Goal: Book appointment/travel/reservation

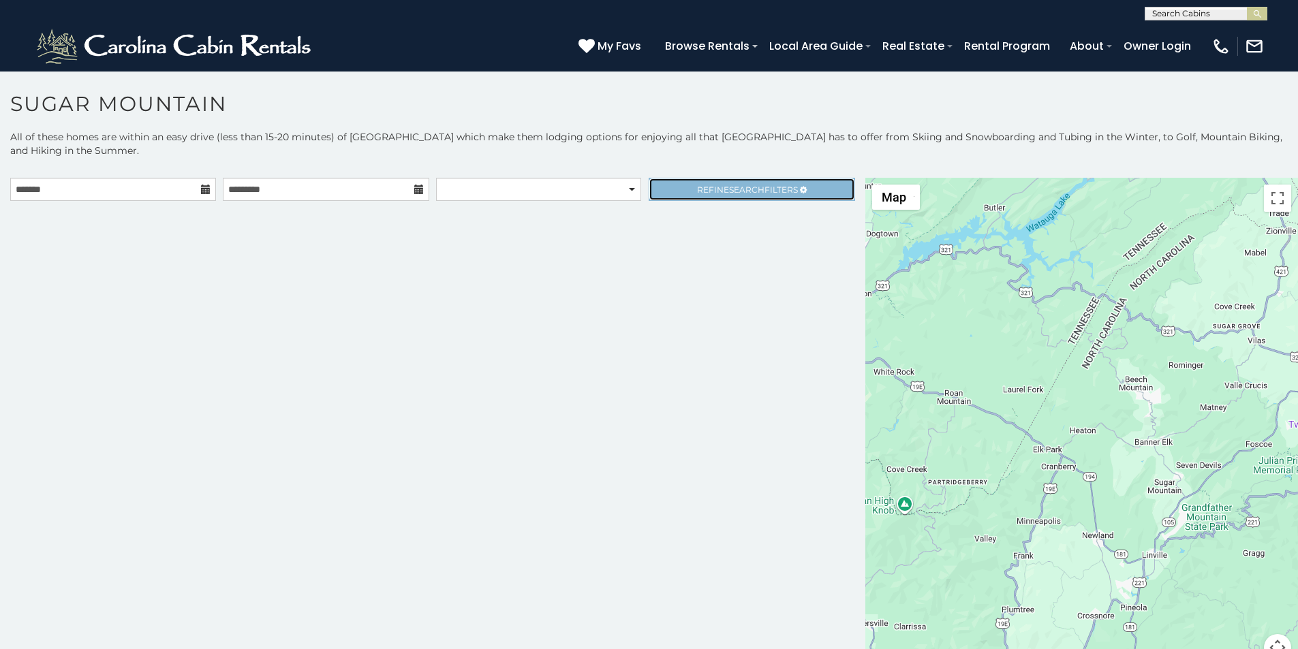
click at [666, 178] on link "Refine Search Filters" at bounding box center [751, 189] width 206 height 23
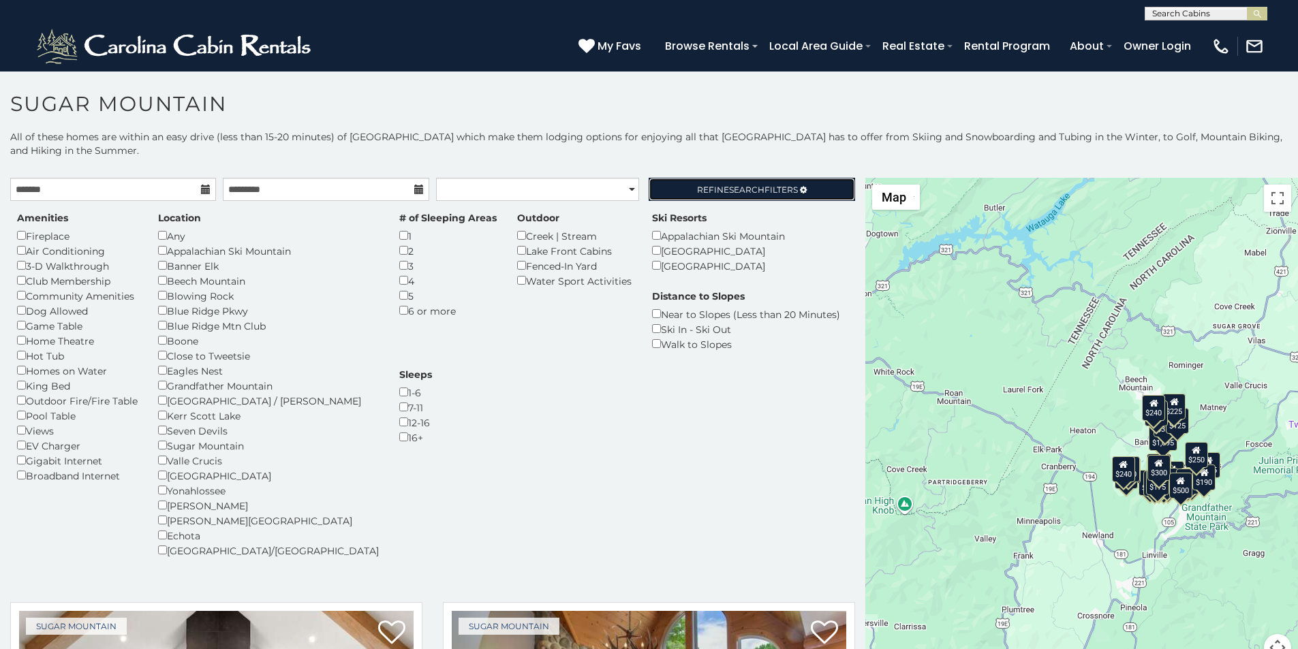
scroll to position [437, 0]
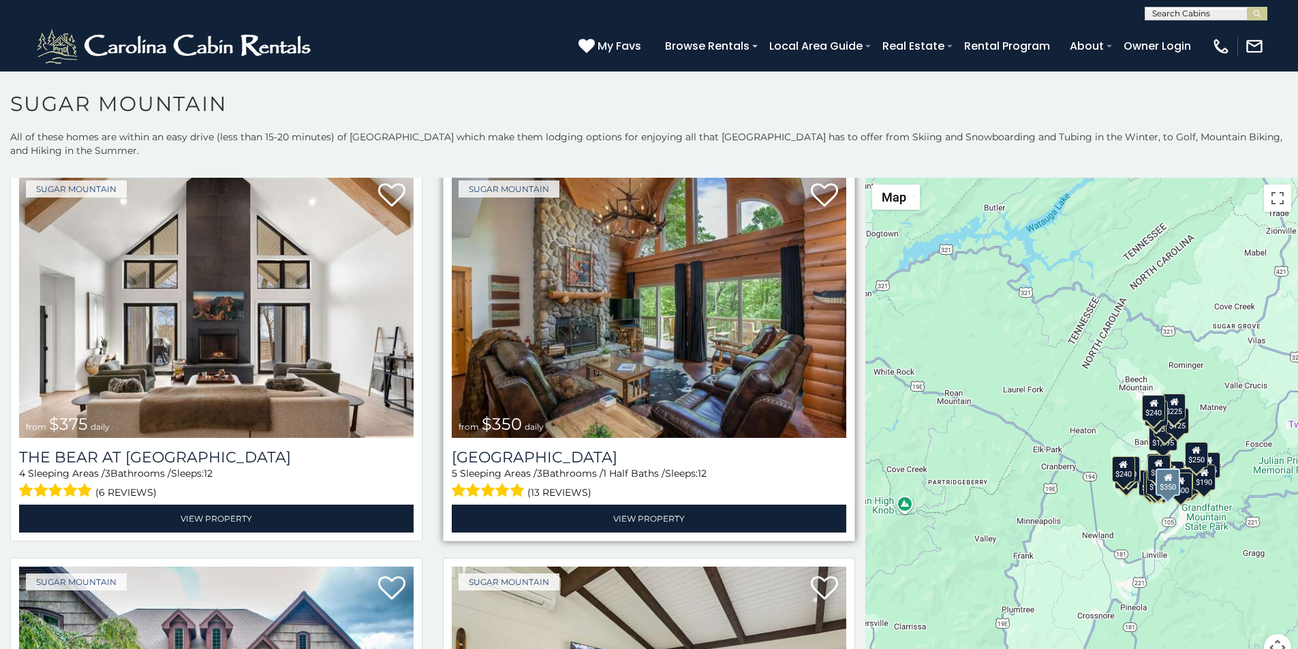
click at [471, 165] on div "Sugar Mountain from $350 daily Grouse Moor Lodge 5 Sleeping Areas / 3 Bathrooms…" at bounding box center [649, 353] width 412 height 377
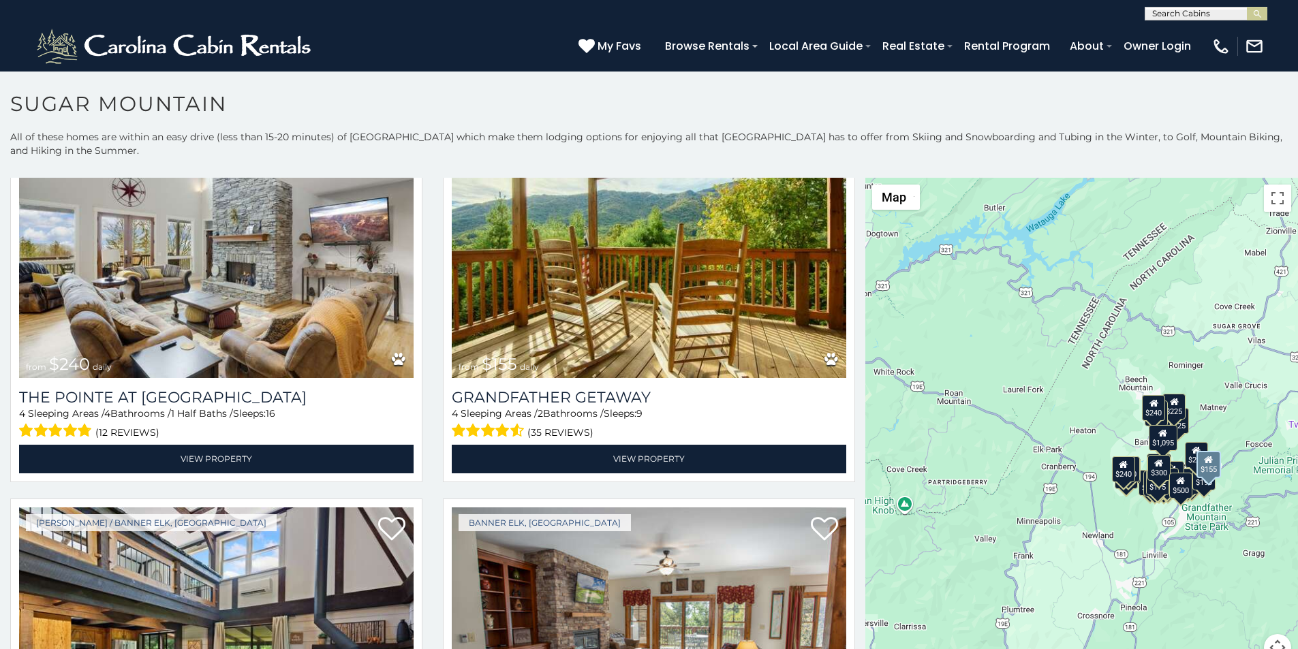
scroll to position [4865, 0]
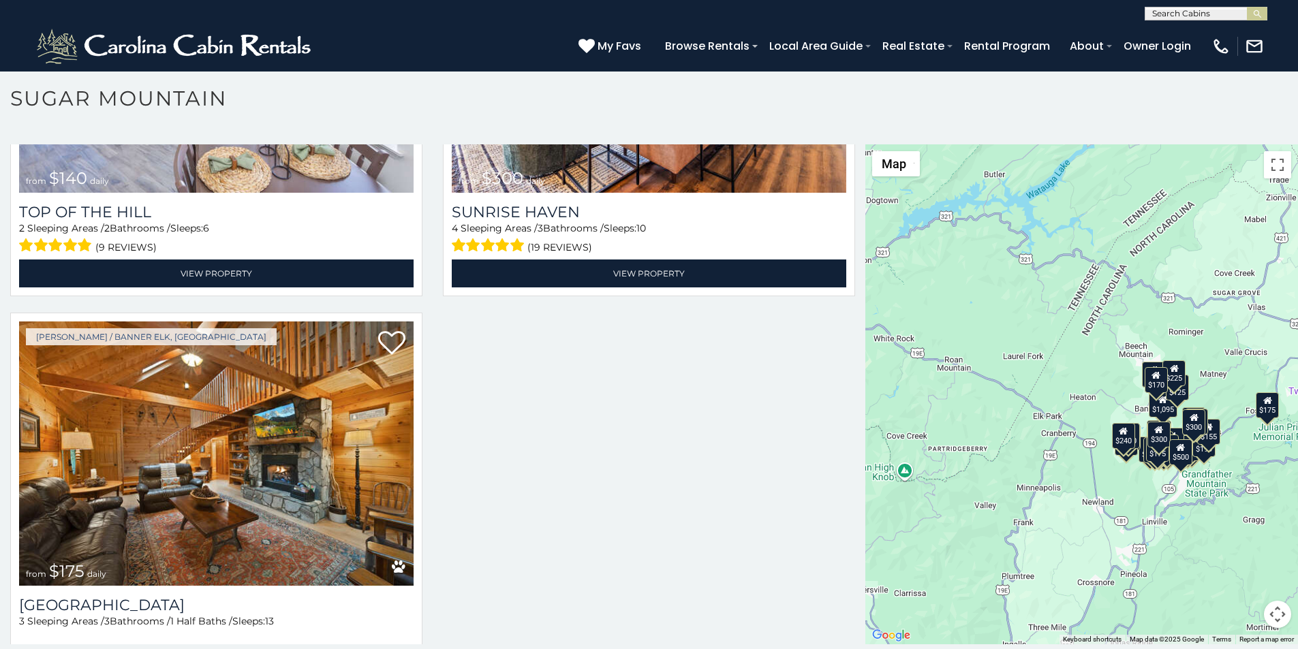
scroll to position [6460, 0]
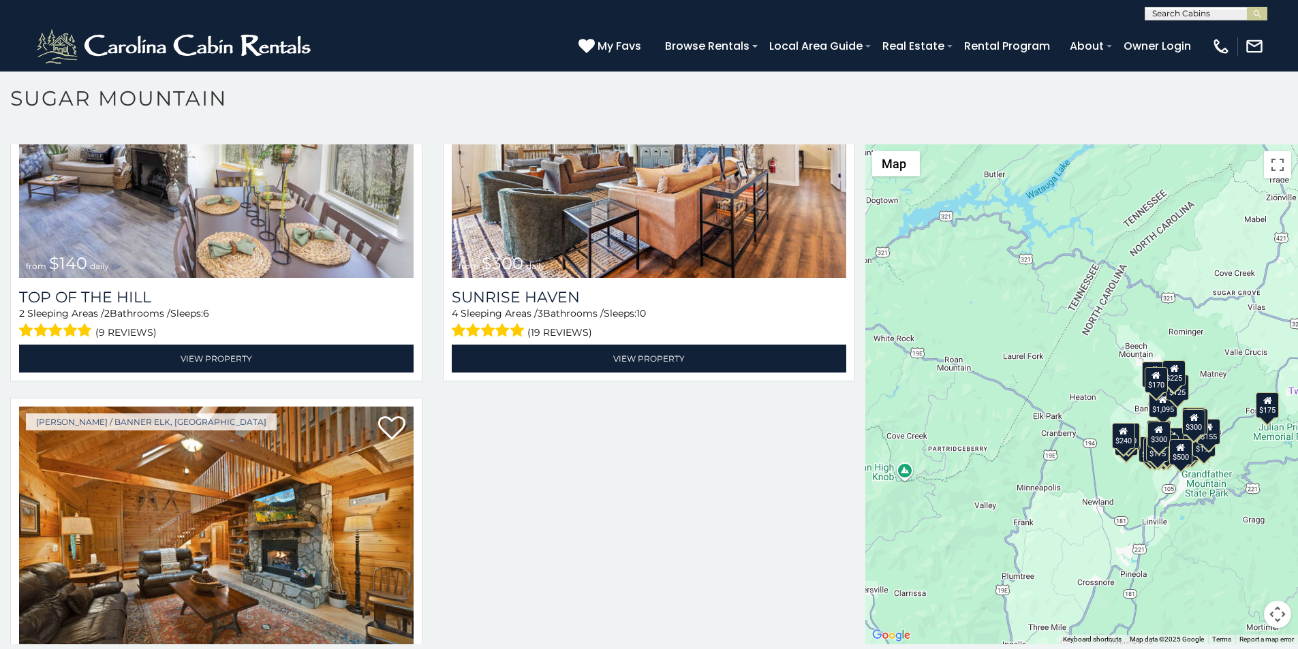
click at [471, 4] on div "**********" at bounding box center [649, 10] width 1298 height 20
click at [1252, 9] on img "submit" at bounding box center [1257, 14] width 10 height 10
